Goal: Information Seeking & Learning: Learn about a topic

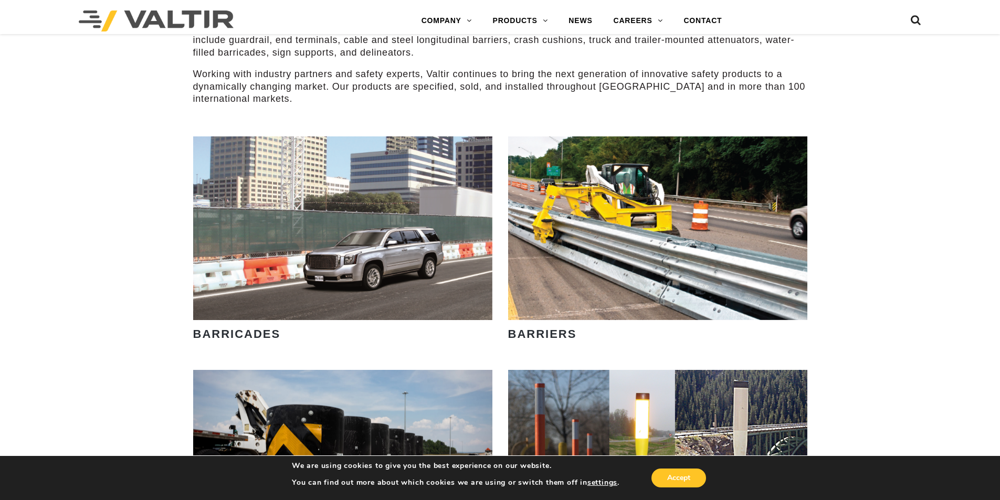
scroll to position [472, 0]
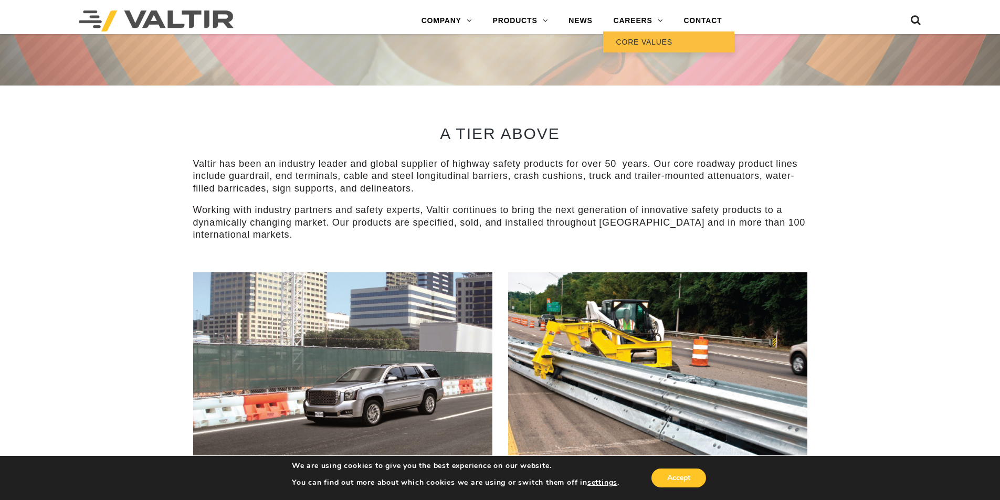
click at [647, 46] on link "CORE VALUES" at bounding box center [668, 41] width 131 height 21
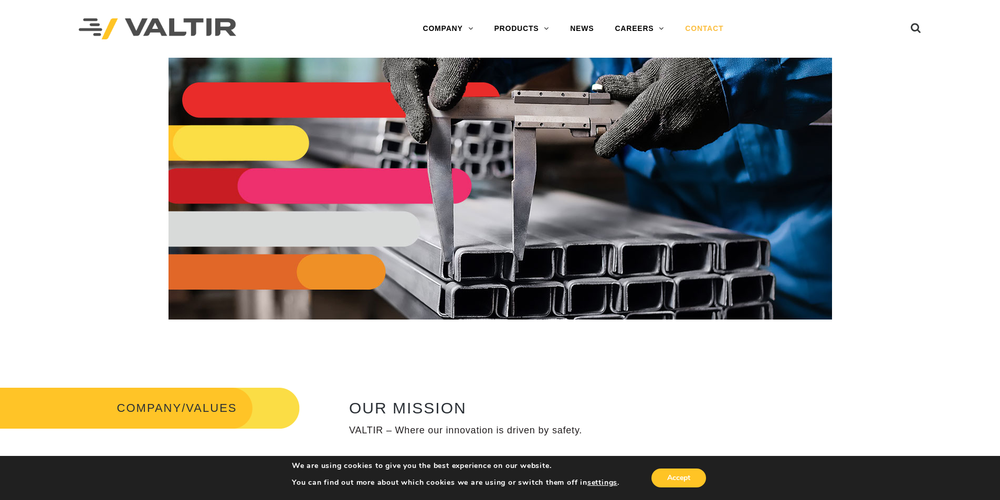
click at [692, 31] on link "CONTACT" at bounding box center [704, 28] width 59 height 21
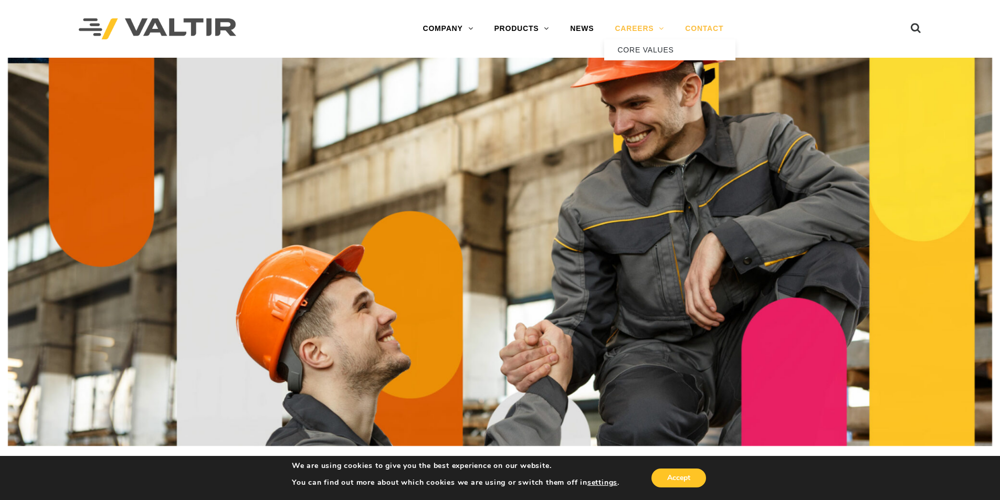
click at [628, 27] on link "CAREERS" at bounding box center [639, 28] width 70 height 21
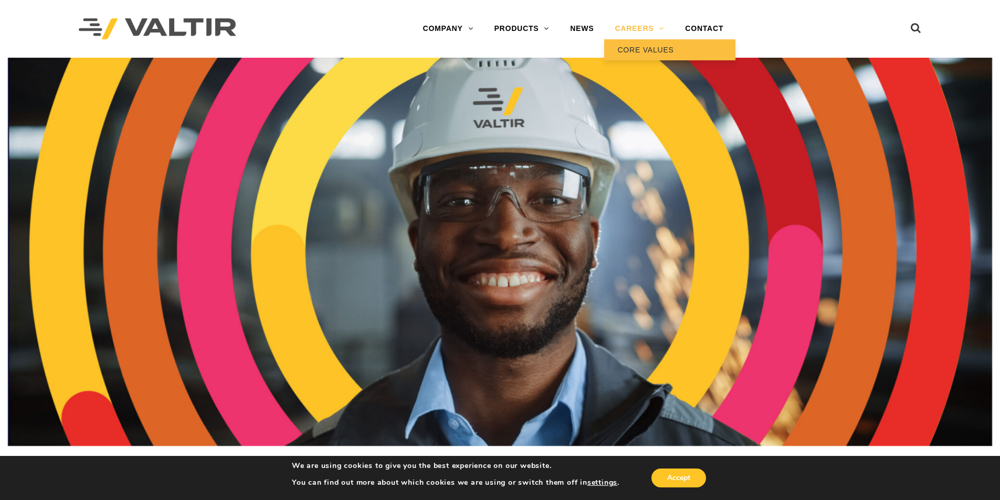
click at [656, 55] on link "CORE VALUES" at bounding box center [669, 49] width 131 height 21
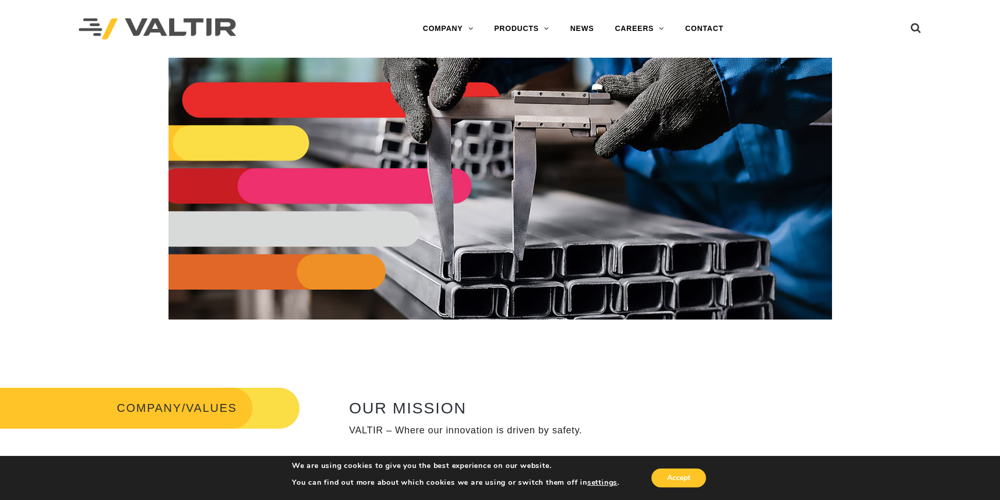
click at [528, 121] on img at bounding box center [501, 189] width 664 height 262
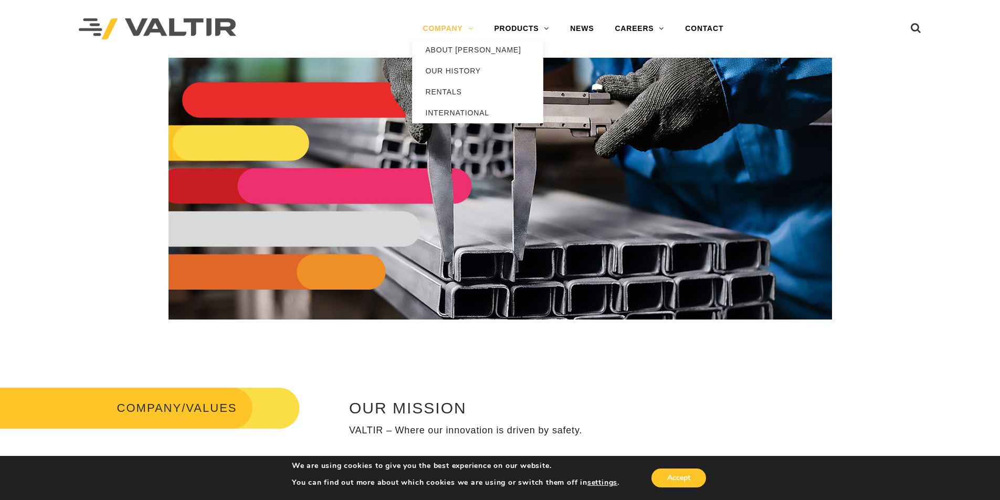
click at [453, 24] on link "COMPANY" at bounding box center [447, 28] width 71 height 21
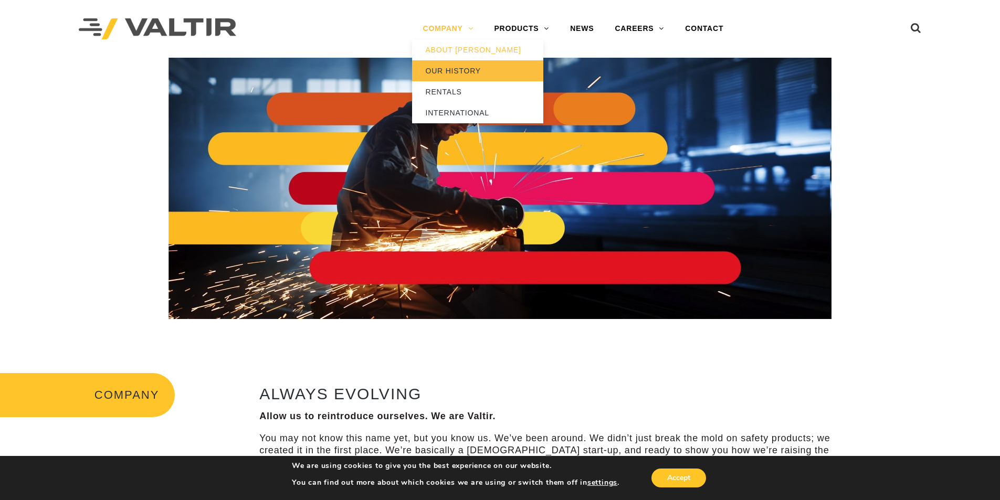
click at [449, 67] on link "OUR HISTORY" at bounding box center [477, 70] width 131 height 21
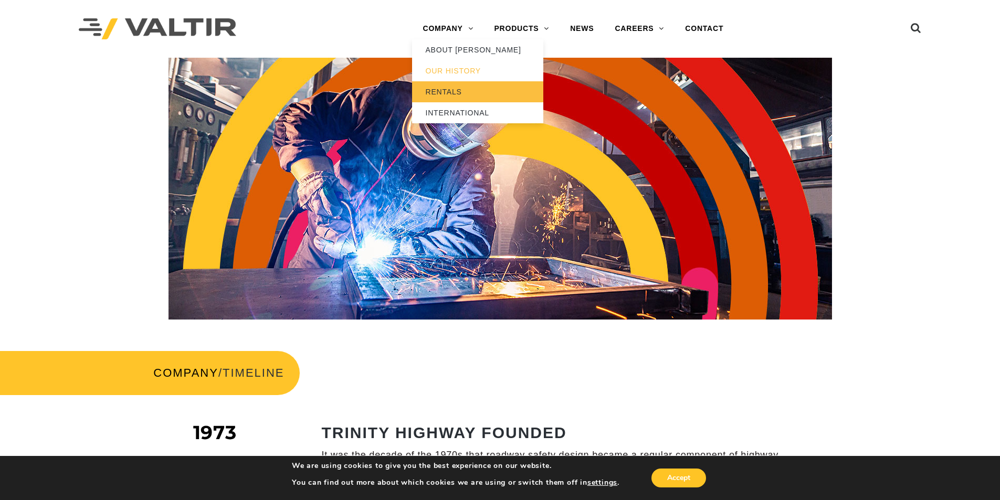
click at [469, 89] on link "RENTALS" at bounding box center [477, 91] width 131 height 21
click at [449, 31] on link "COMPANY" at bounding box center [447, 28] width 71 height 21
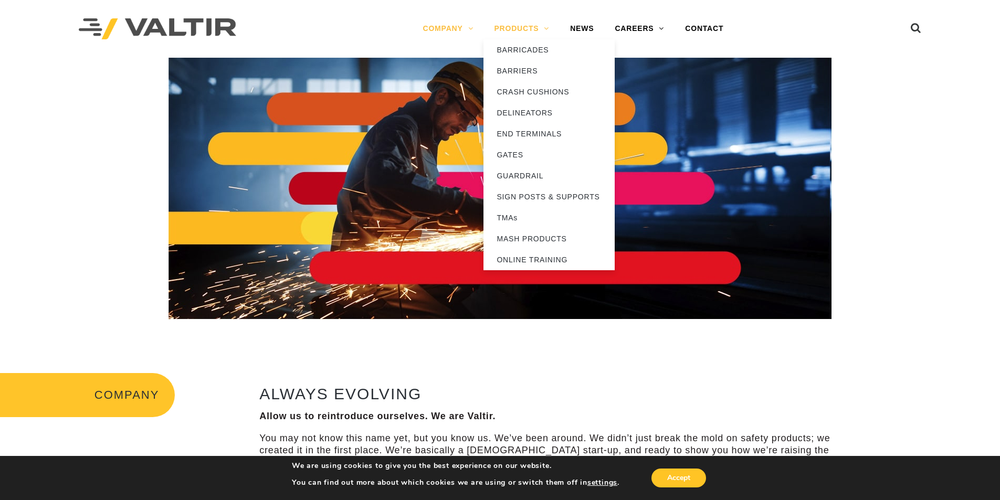
click at [521, 29] on link "PRODUCTS" at bounding box center [522, 28] width 76 height 21
